Goal: Navigation & Orientation: Find specific page/section

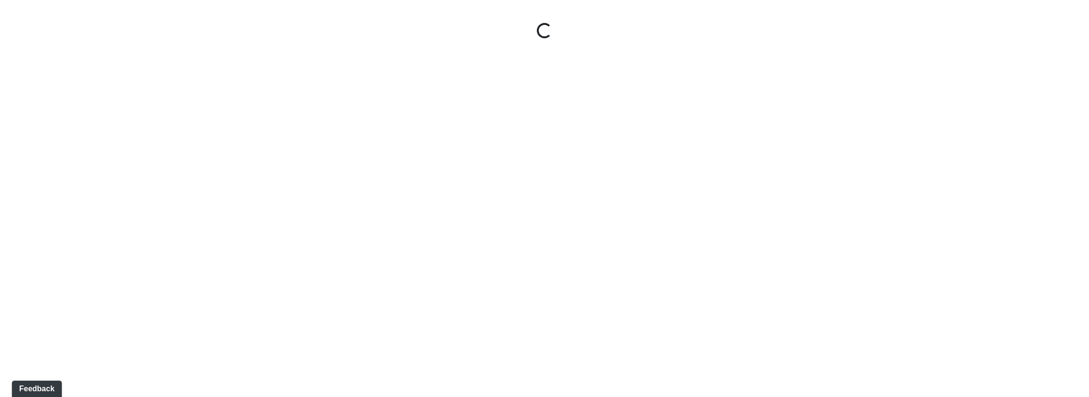
select select "u2EXiXzDikQyxF8CqBZzqm"
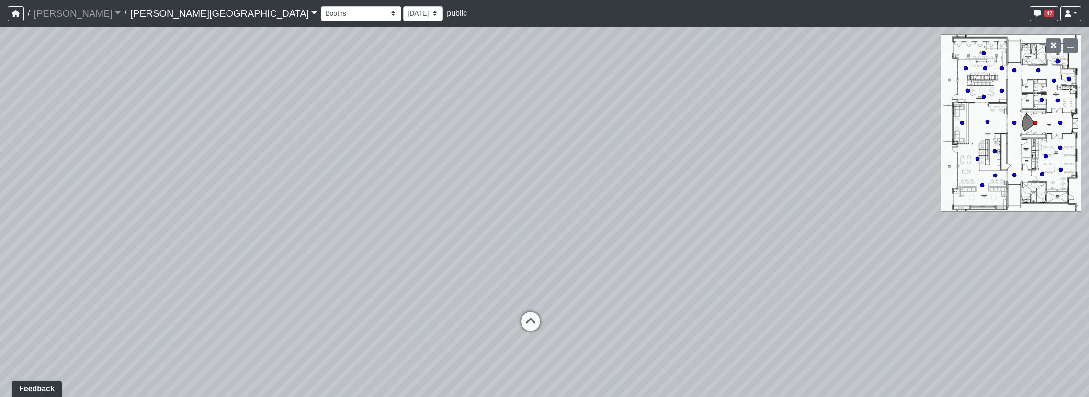
click at [148, 14] on link "[PERSON_NAME][GEOGRAPHIC_DATA]" at bounding box center [223, 13] width 187 height 19
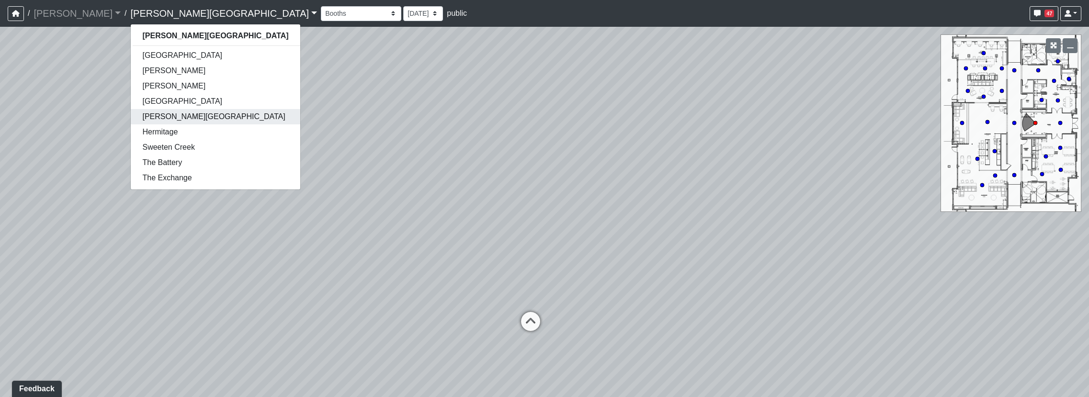
click at [131, 115] on link "[PERSON_NAME][GEOGRAPHIC_DATA]" at bounding box center [215, 116] width 169 height 15
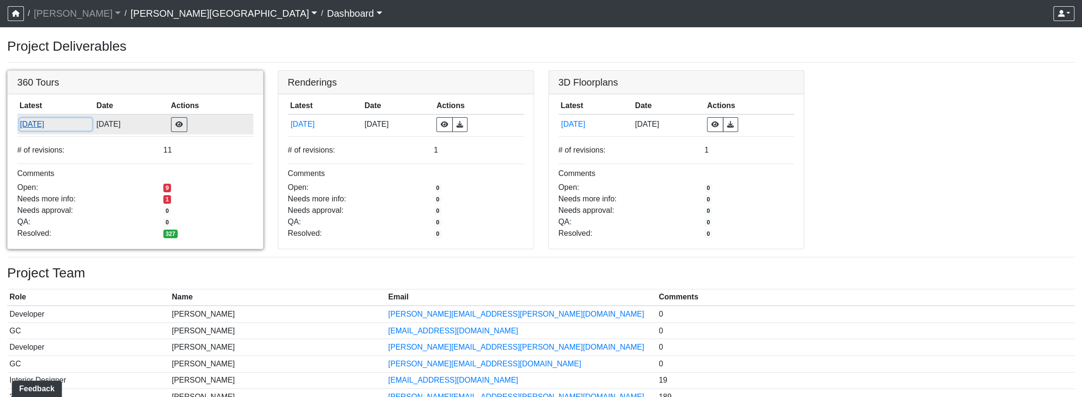
click at [35, 123] on button "[DATE]" at bounding box center [56, 124] width 72 height 12
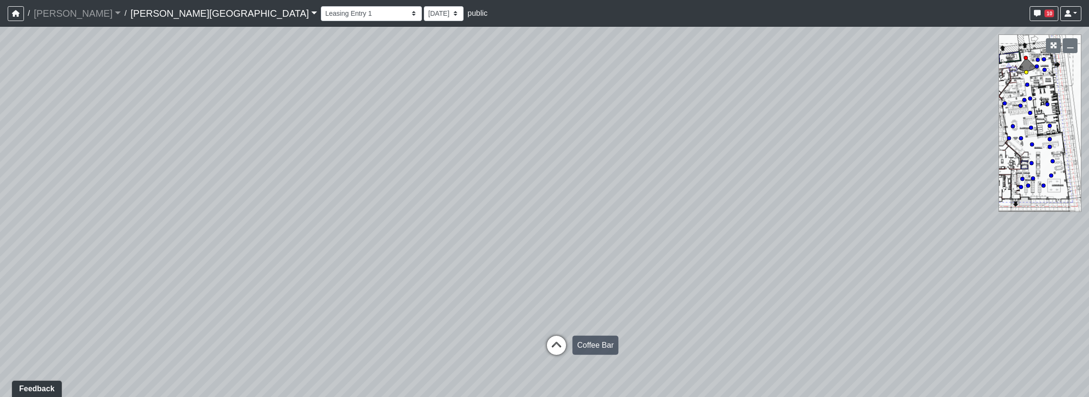
click at [557, 346] on icon at bounding box center [556, 350] width 29 height 29
click at [557, 346] on div "Loading... Coffee Bar Loading... Leasing Hallway Loading... Leasing Entry 1 Loa…" at bounding box center [544, 212] width 1089 height 371
click at [539, 363] on icon at bounding box center [544, 373] width 29 height 29
click at [1024, 58] on circle at bounding box center [1026, 58] width 4 height 4
drag, startPoint x: 550, startPoint y: 349, endPoint x: 447, endPoint y: 333, distance: 104.2
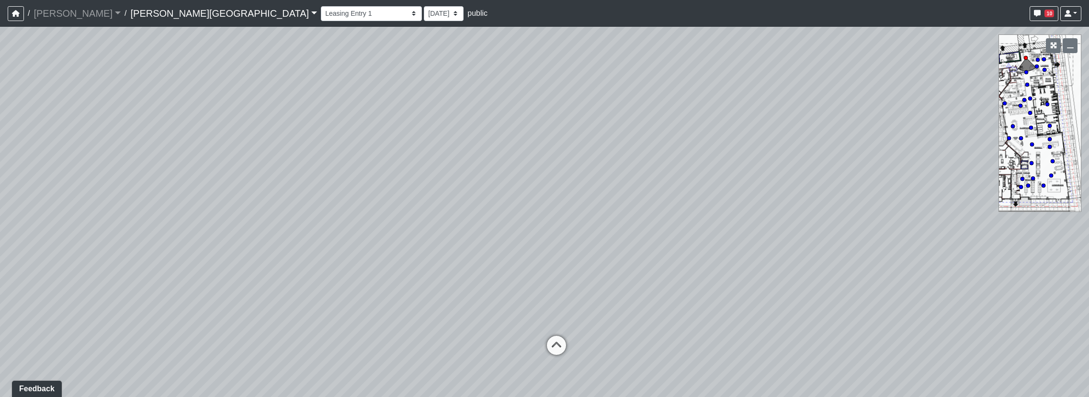
click at [447, 333] on div "Loading... Coffee Bar Loading... Leasing Hallway Loading... Leasing Entry 1 Loa…" at bounding box center [544, 212] width 1089 height 371
drag, startPoint x: 680, startPoint y: 326, endPoint x: 431, endPoint y: 277, distance: 253.7
click at [431, 277] on div "Loading... Coffee Bar Loading... Leasing Hallway Loading... Leasing Entry 1 Loa…" at bounding box center [544, 212] width 1089 height 371
click at [391, 311] on icon at bounding box center [398, 310] width 29 height 29
drag, startPoint x: 497, startPoint y: 262, endPoint x: 145, endPoint y: 234, distance: 353.1
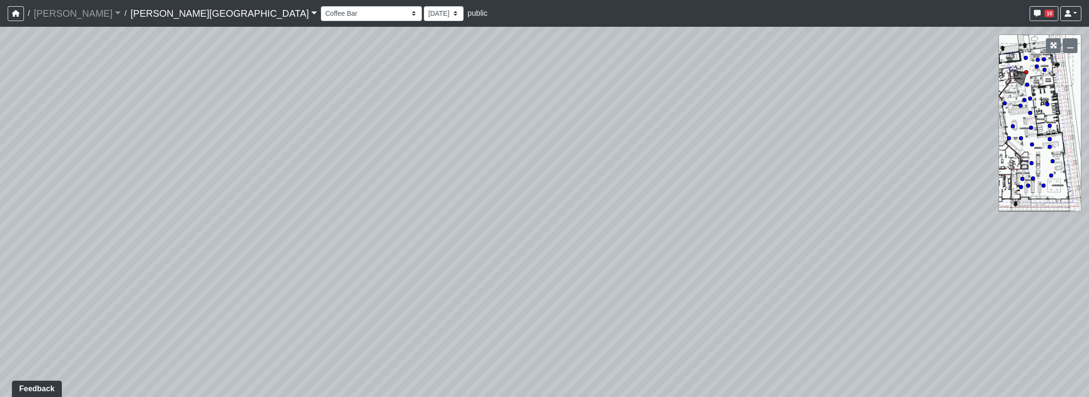
click at [146, 234] on div "Loading... Coffee Bar Loading... Leasing Hallway Loading... Leasing Entry 1 Loa…" at bounding box center [544, 212] width 1089 height 371
drag, startPoint x: 448, startPoint y: 251, endPoint x: 29, endPoint y: 197, distance: 422.9
click at [29, 197] on div "Loading... Coffee Bar Loading... Leasing Hallway Loading... Leasing Entry 1 Loa…" at bounding box center [544, 212] width 1089 height 371
drag, startPoint x: 578, startPoint y: 204, endPoint x: 93, endPoint y: 212, distance: 485.6
click at [93, 212] on div "Loading... Coffee Bar Loading... Leasing Hallway Loading... Leasing Entry 1 Loa…" at bounding box center [544, 212] width 1089 height 371
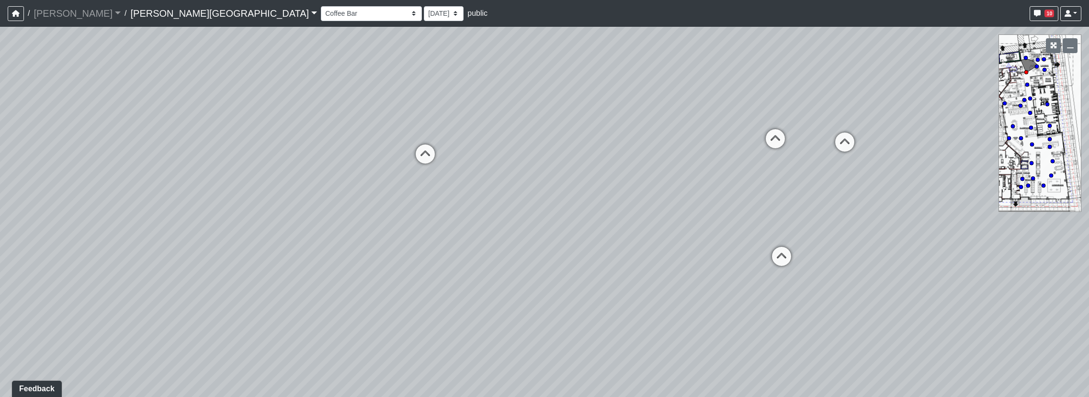
drag, startPoint x: 735, startPoint y: 210, endPoint x: 369, endPoint y: 194, distance: 366.2
click at [369, 194] on div "Loading... Coffee Bar Loading... Leasing Hallway Loading... Leasing Entry 1 Loa…" at bounding box center [544, 212] width 1089 height 371
click at [779, 258] on icon at bounding box center [780, 261] width 29 height 29
click at [598, 174] on icon at bounding box center [601, 173] width 29 height 29
select select "5infG2AQ5UAjwXHQ4K2zxM"
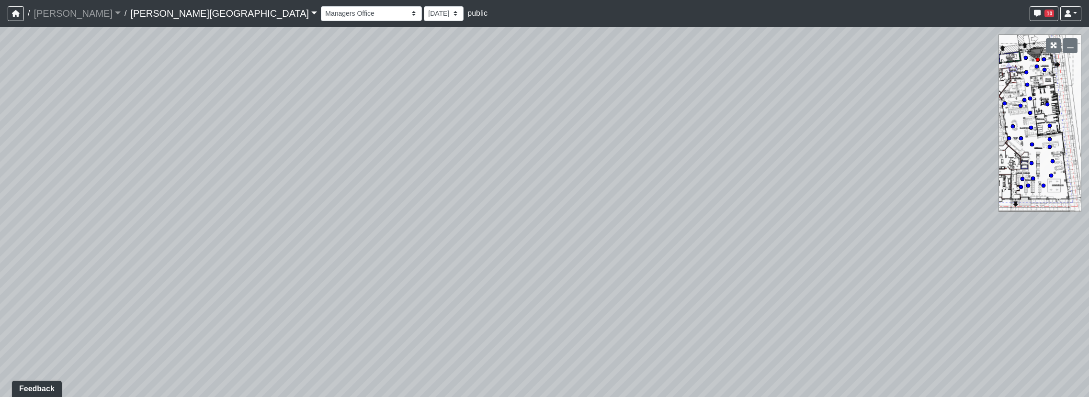
drag, startPoint x: 413, startPoint y: 205, endPoint x: 727, endPoint y: 213, distance: 314.7
click at [727, 213] on div "Loading... Coffee Bar Loading... Leasing Hallway Loading... Leasing Entry 1 Loa…" at bounding box center [544, 212] width 1089 height 371
drag, startPoint x: 631, startPoint y: 183, endPoint x: 398, endPoint y: 167, distance: 233.3
click at [398, 167] on div "Loading... Coffee Bar Loading... Leasing Hallway Loading... Leasing Entry 1 Loa…" at bounding box center [544, 212] width 1089 height 371
drag, startPoint x: 597, startPoint y: 167, endPoint x: 372, endPoint y: 194, distance: 226.7
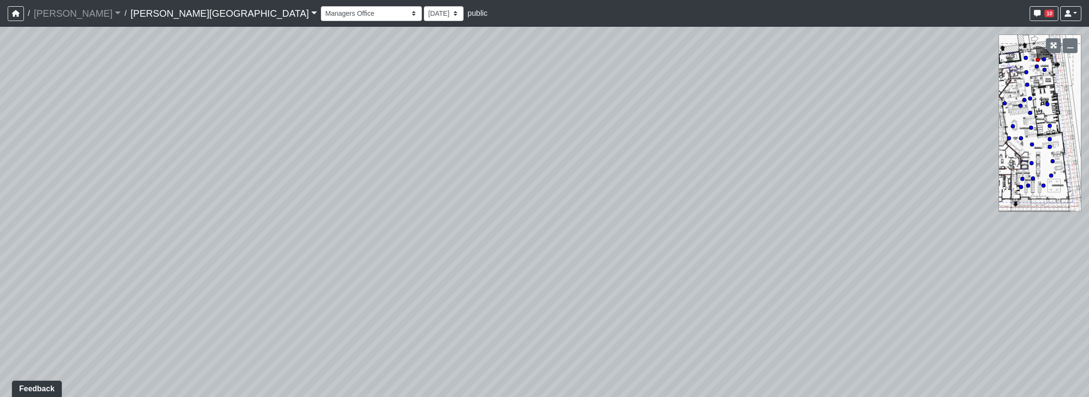
click at [372, 194] on div "Loading... Coffee Bar Loading... Leasing Hallway Loading... Leasing Entry 1 Loa…" at bounding box center [544, 212] width 1089 height 371
